Goal: Information Seeking & Learning: Learn about a topic

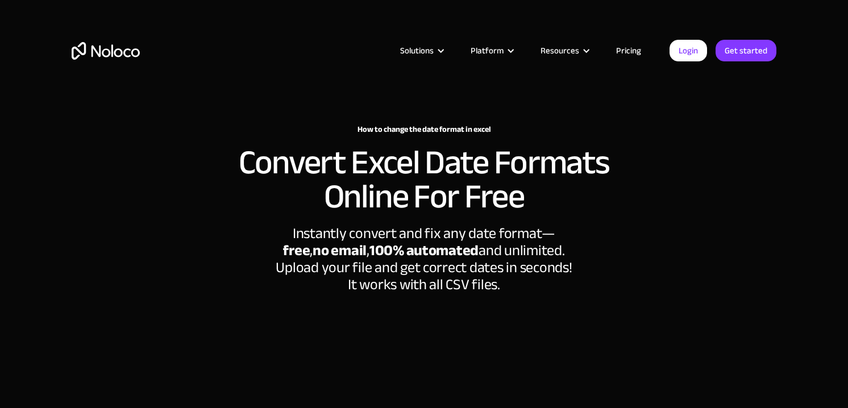
click at [198, 30] on div "Solutions Use Cases Business Types Project Management Keep track of customers, …" at bounding box center [424, 61] width 728 height 67
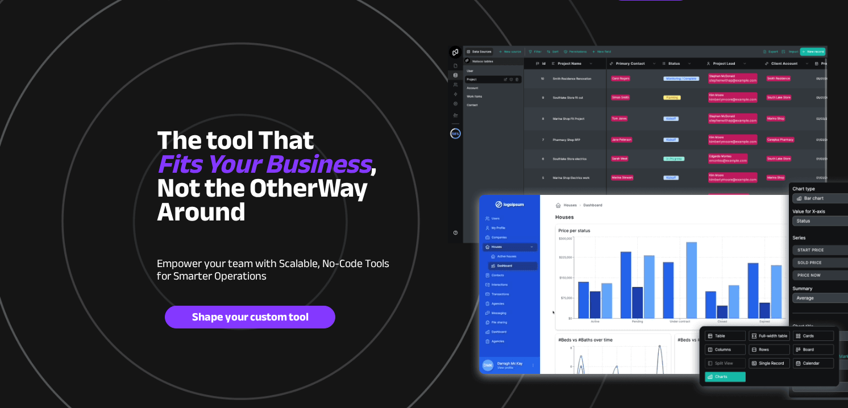
scroll to position [48, 0]
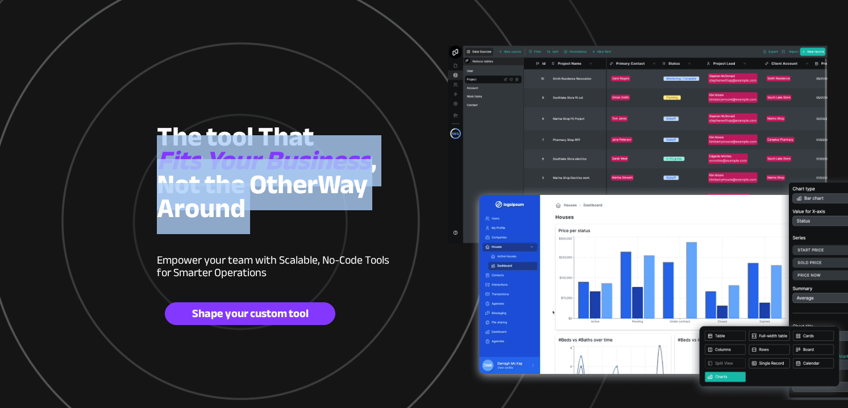
drag, startPoint x: 161, startPoint y: 136, endPoint x: 257, endPoint y: 214, distance: 123.7
click at [257, 214] on h2 "The tool That Fits Your Business , Not the O ther Way Around" at bounding box center [284, 177] width 254 height 95
copy h2 "Fits Your Business , Not the O ther Way Around"
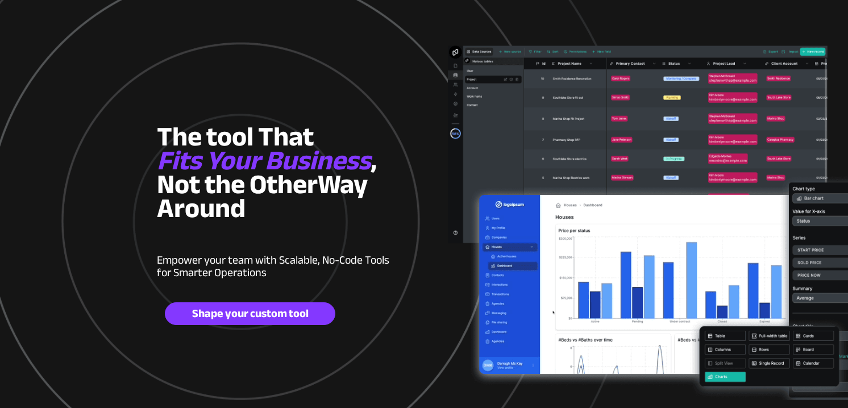
click at [257, 273] on span "ble, No-Code Tools for Smarter Operations" at bounding box center [273, 267] width 232 height 34
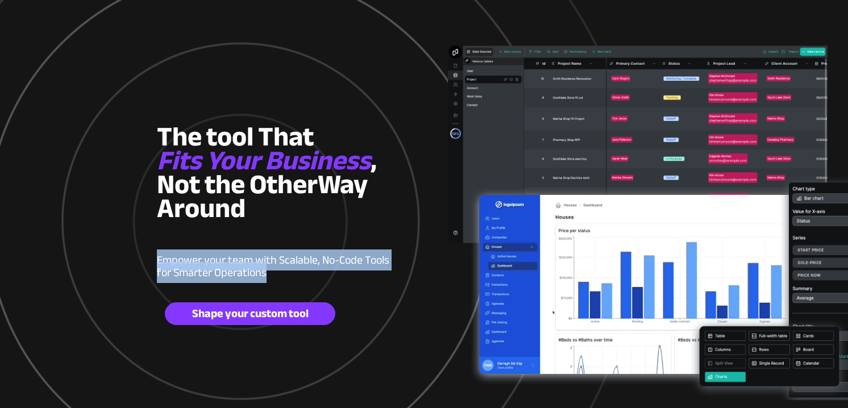
drag, startPoint x: 276, startPoint y: 277, endPoint x: 157, endPoint y: 261, distance: 119.9
click at [157, 261] on p "Empower your team with Scala ble, No-Code Tools for Smarter Operations" at bounding box center [278, 261] width 243 height 38
copy strong "Empower your team with Scala ble, No-Code Tools for Smarter Operations"
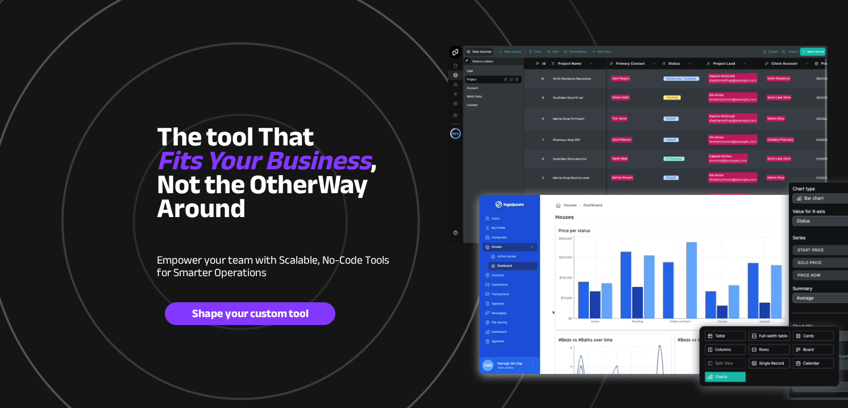
click at [310, 182] on span "ther" at bounding box center [292, 184] width 51 height 51
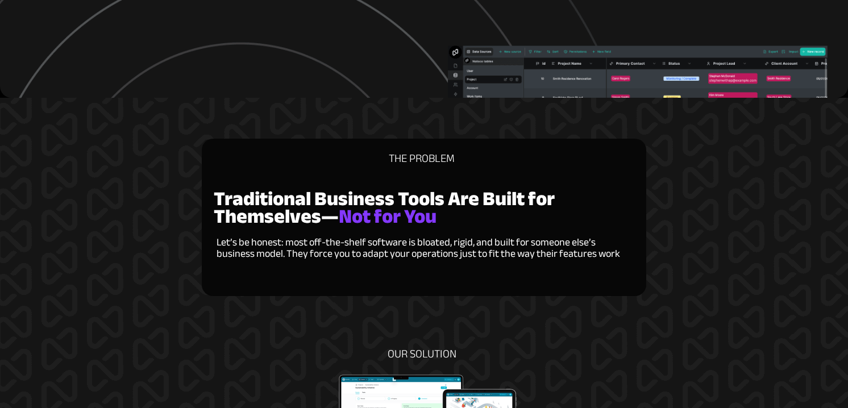
scroll to position [503, 0]
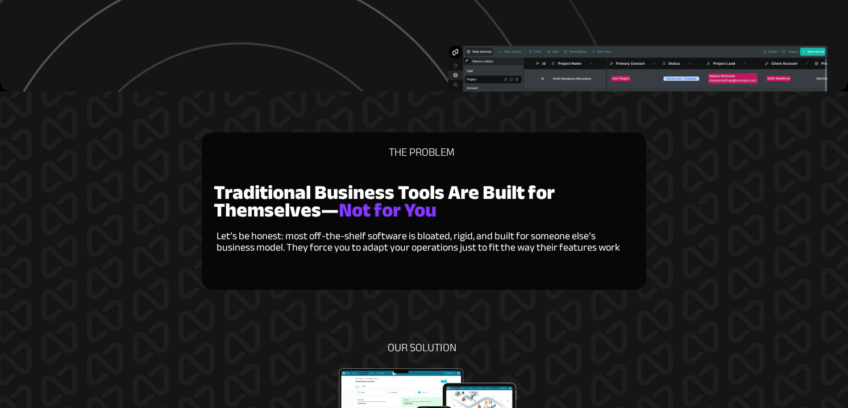
click at [385, 201] on strong "Not for You" at bounding box center [388, 211] width 98 height 38
click at [431, 202] on strong "Not for You" at bounding box center [388, 211] width 98 height 38
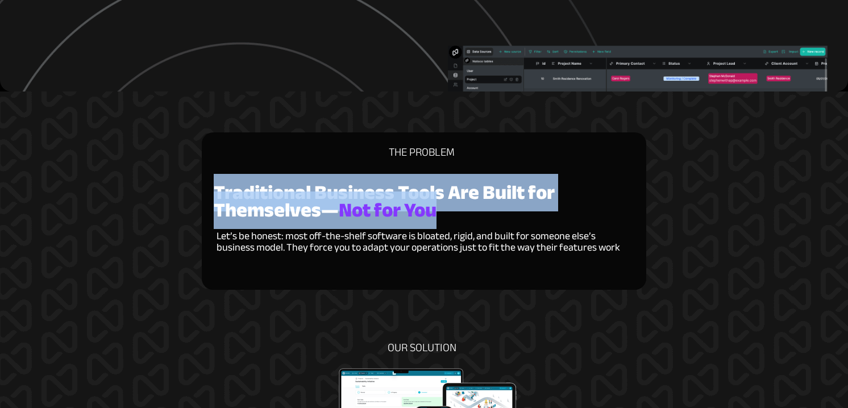
drag, startPoint x: 435, startPoint y: 211, endPoint x: 215, endPoint y: 203, distance: 220.7
click at [215, 203] on h2 "Traditional Business Tools Are Built for Themselves— Not for You" at bounding box center [424, 203] width 420 height 35
copy h2 "Traditional Business Tools Are Built for Themselves— Not for You"
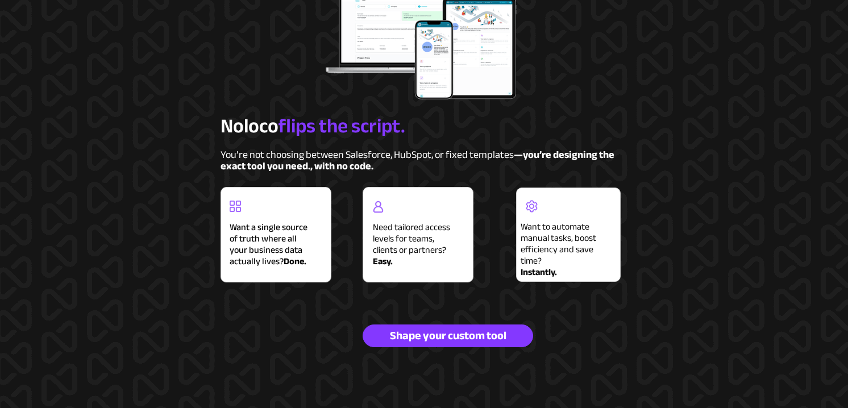
scroll to position [892, 0]
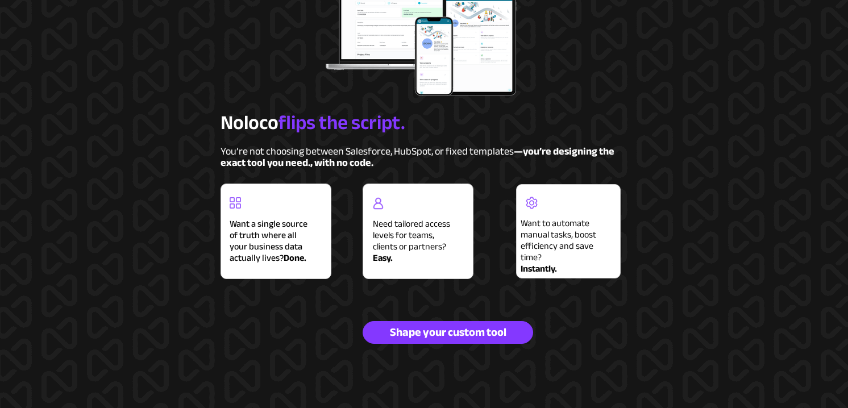
click at [264, 228] on span "Want a single source of truth where all your business data actually lives?" at bounding box center [269, 240] width 78 height 51
drag, startPoint x: 230, startPoint y: 224, endPoint x: 279, endPoint y: 255, distance: 57.5
click at [279, 255] on h2 "Want a single source of truth where all your business data actually lives? Done." at bounding box center [273, 239] width 86 height 45
copy h2 "Want a single source of truth where all your business data actually lives? Done."
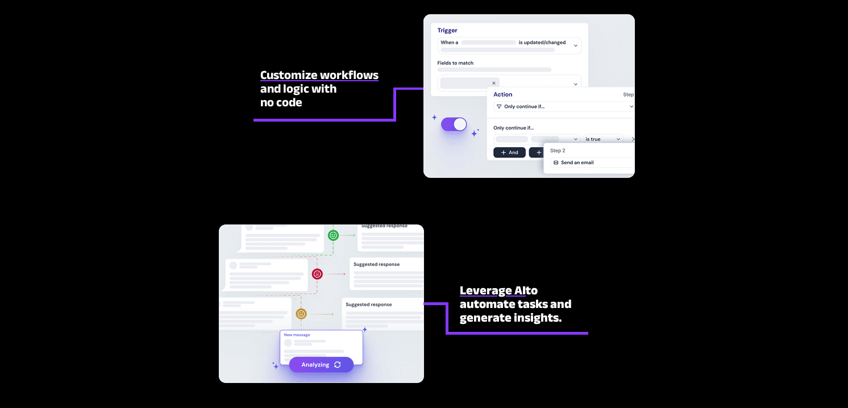
scroll to position [2877, 0]
